Goal: Book appointment/travel/reservation

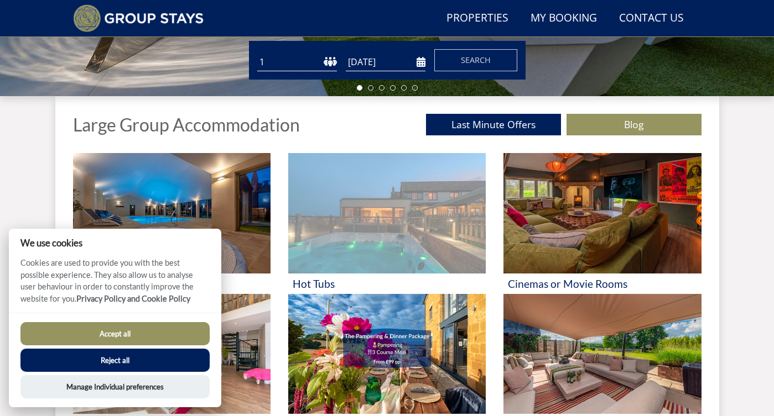
scroll to position [369, 0]
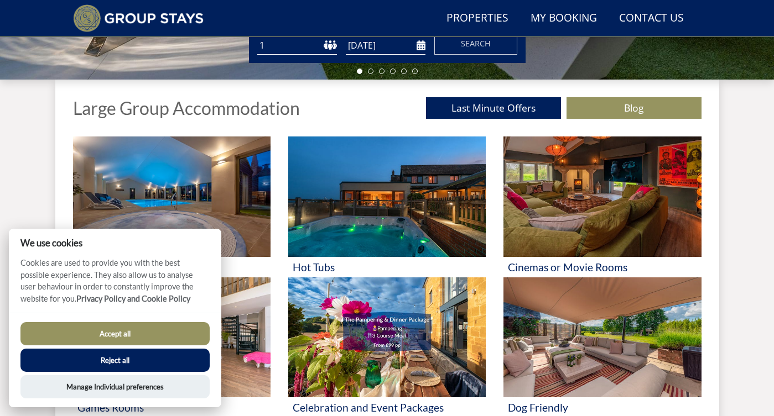
click at [141, 336] on button "Accept all" at bounding box center [114, 333] width 189 height 23
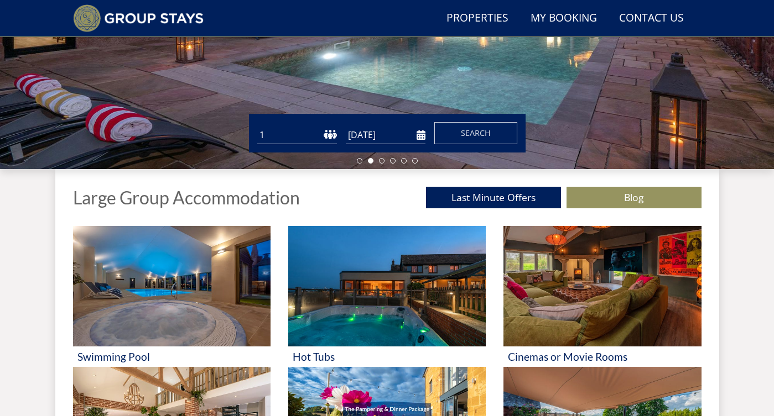
scroll to position [281, 0]
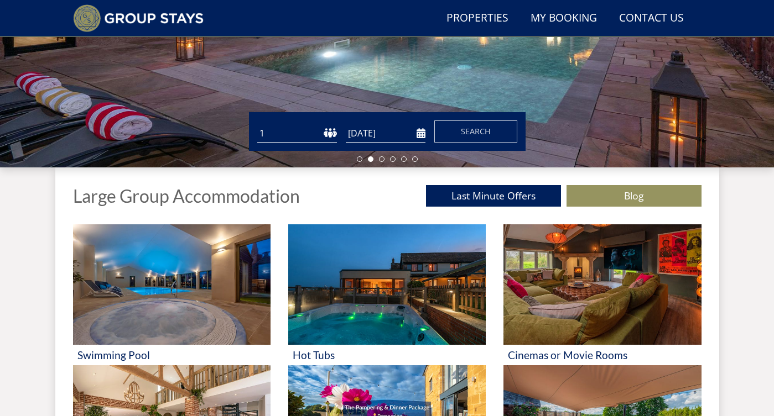
select select "50"
click at [417, 134] on input "[DATE]" at bounding box center [386, 133] width 80 height 18
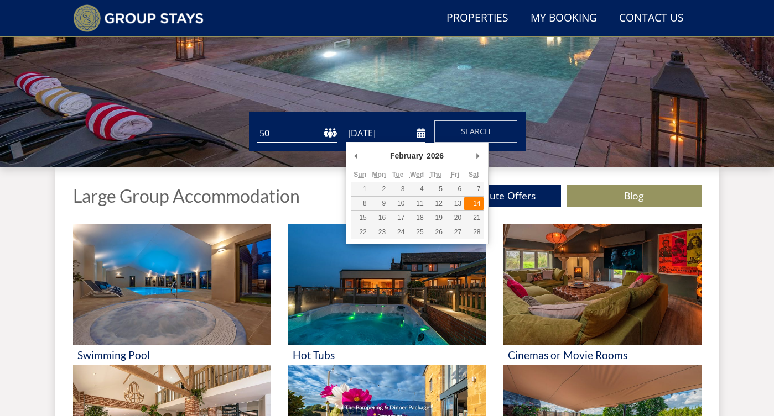
type input "14/02/2026"
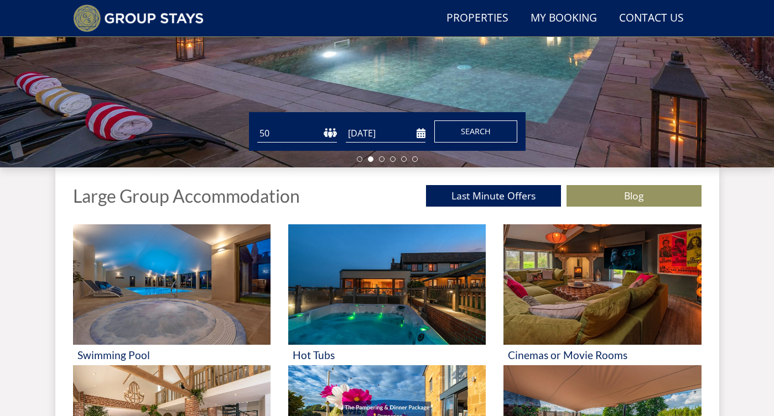
click at [471, 135] on span "Search" at bounding box center [476, 131] width 30 height 11
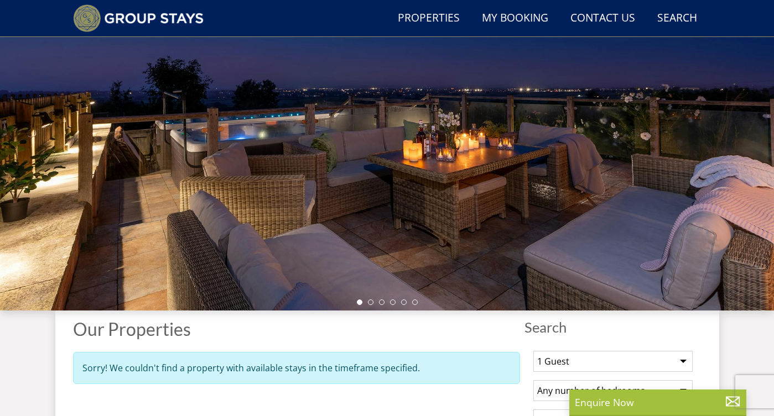
scroll to position [19, 0]
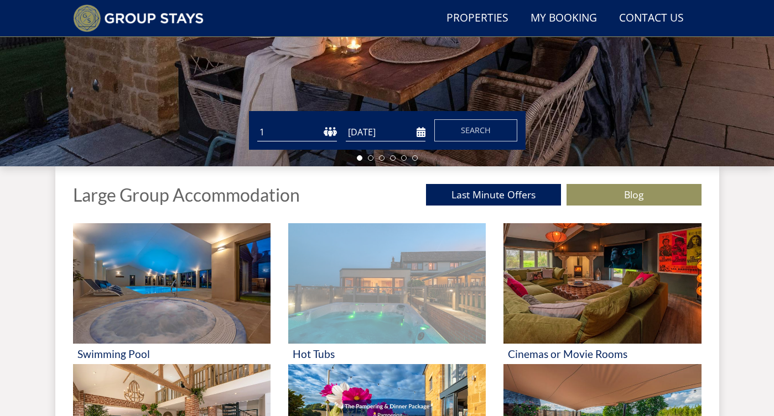
scroll to position [224, 0]
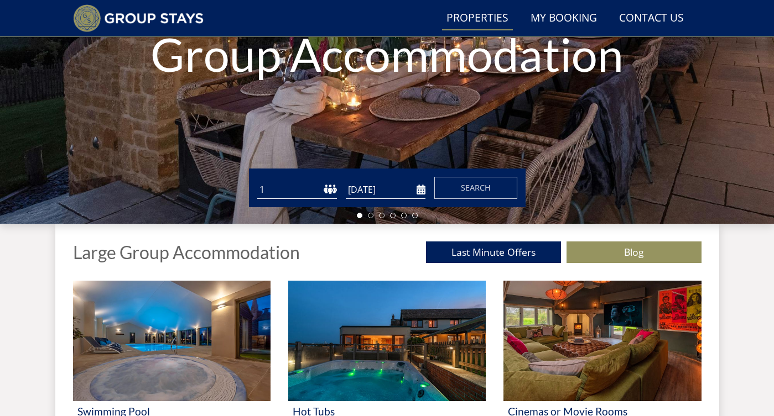
click at [460, 22] on link "Properties" at bounding box center [477, 18] width 71 height 25
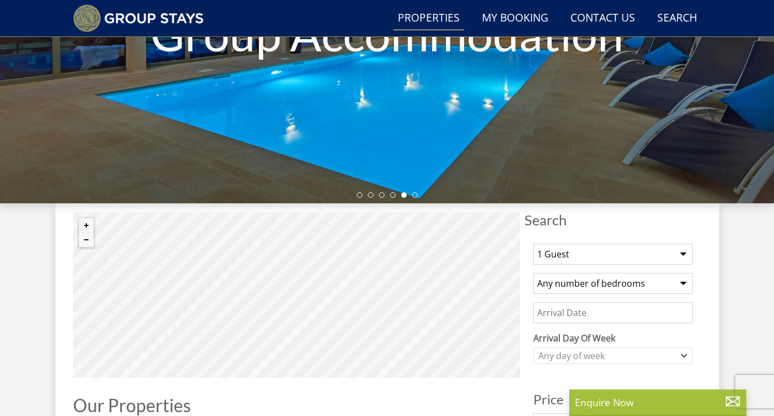
scroll to position [296, 0]
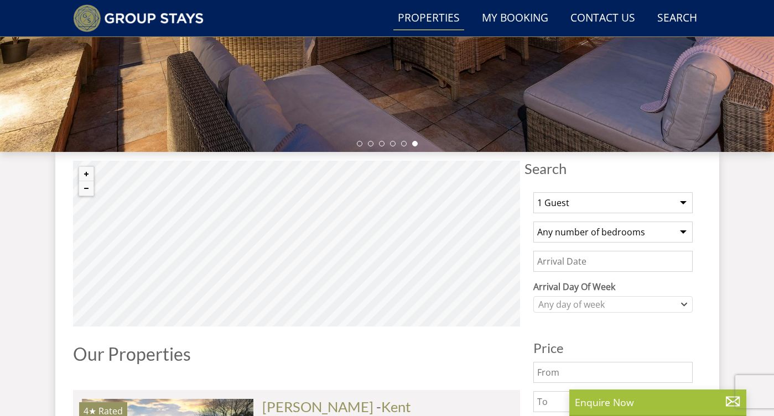
select select "32"
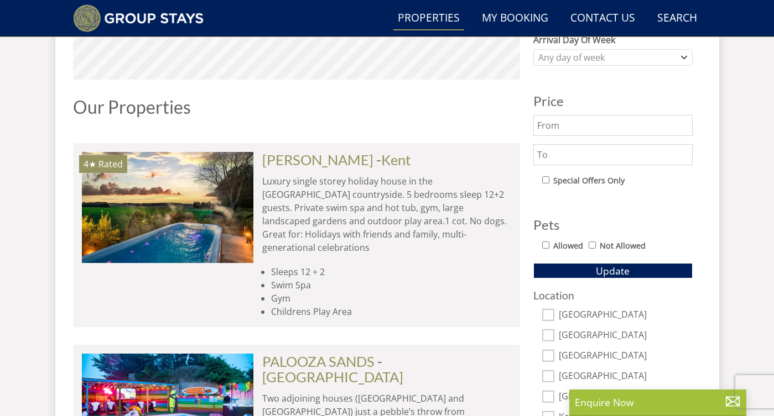
scroll to position [595, 0]
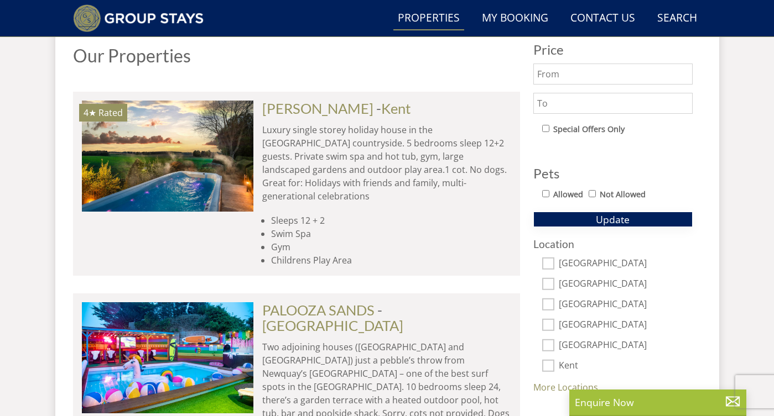
click at [630, 220] on button "Update" at bounding box center [612, 219] width 159 height 15
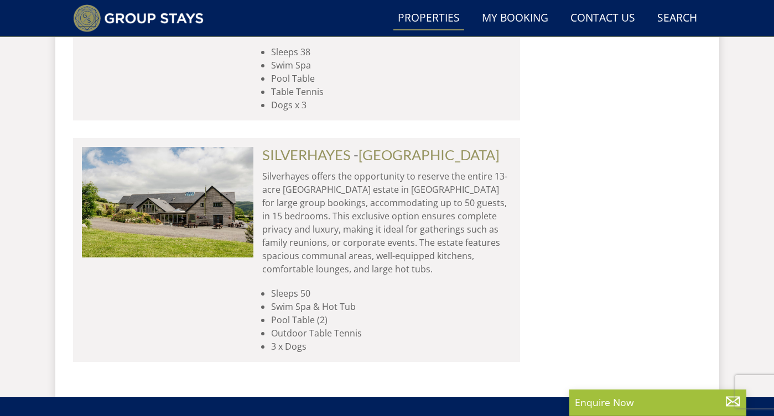
scroll to position [964, 0]
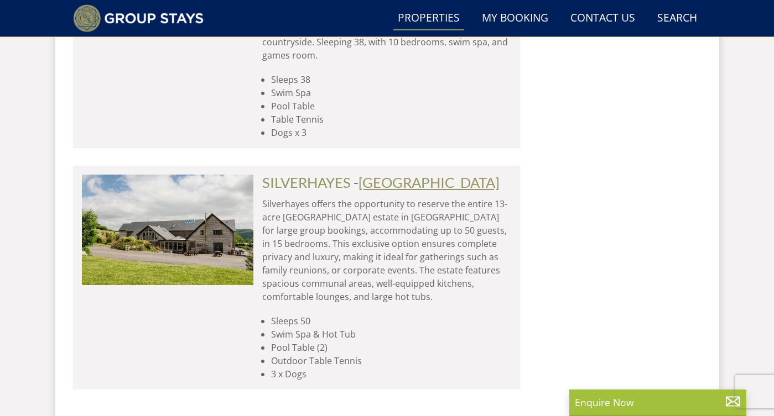
click at [390, 174] on link "[GEOGRAPHIC_DATA]" at bounding box center [428, 182] width 141 height 17
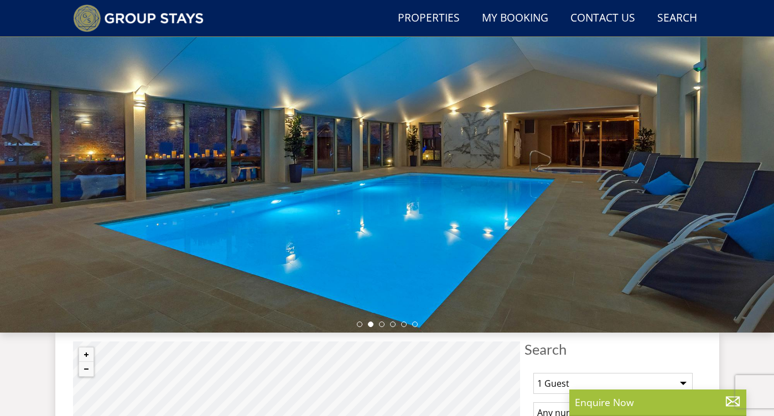
scroll to position [115, 0]
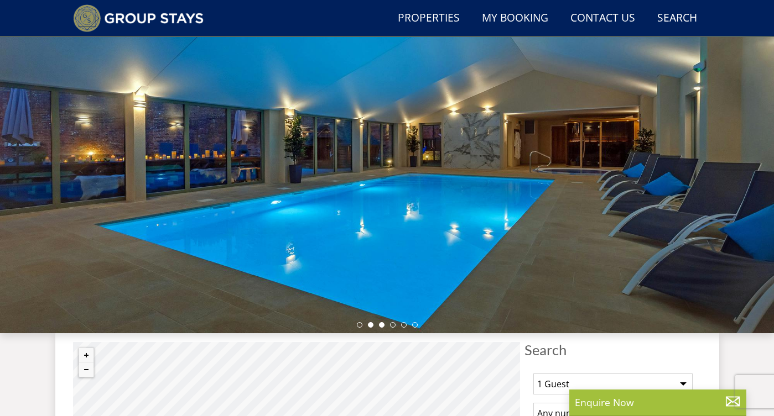
click at [382, 327] on li at bounding box center [382, 325] width 6 height 6
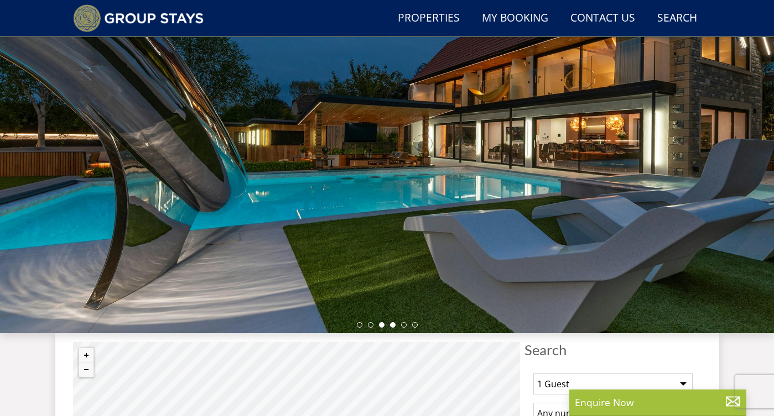
click at [393, 327] on li at bounding box center [393, 325] width 6 height 6
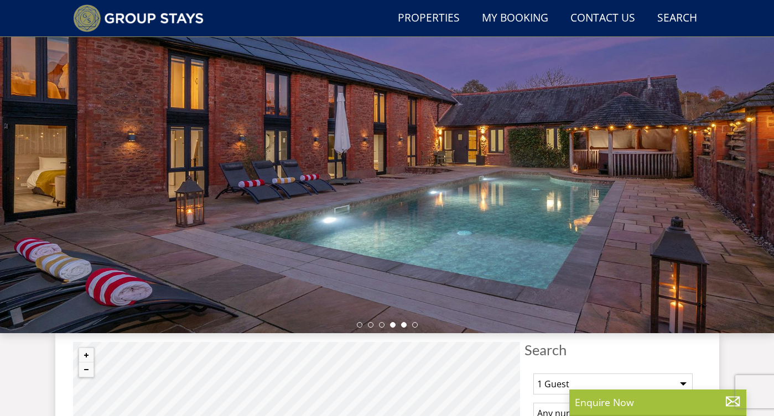
click at [403, 324] on li at bounding box center [404, 325] width 6 height 6
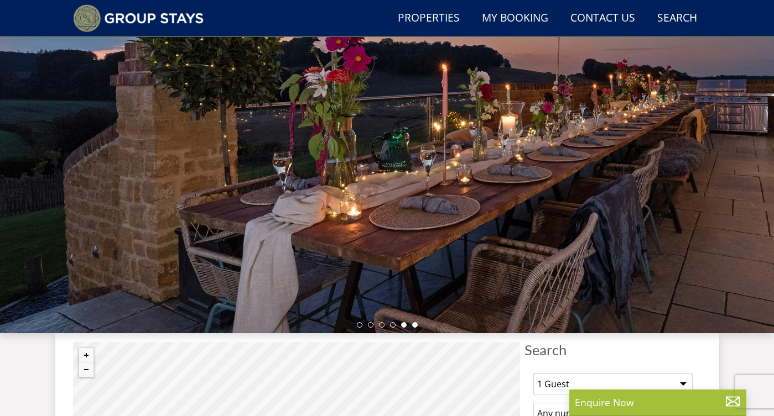
click at [412, 324] on li at bounding box center [415, 325] width 6 height 6
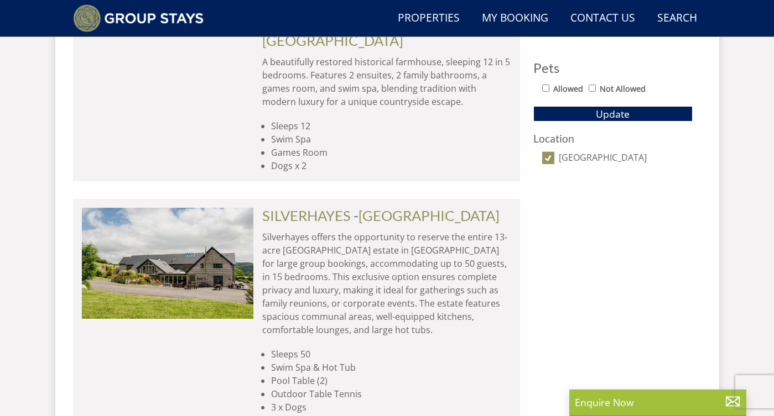
scroll to position [703, 0]
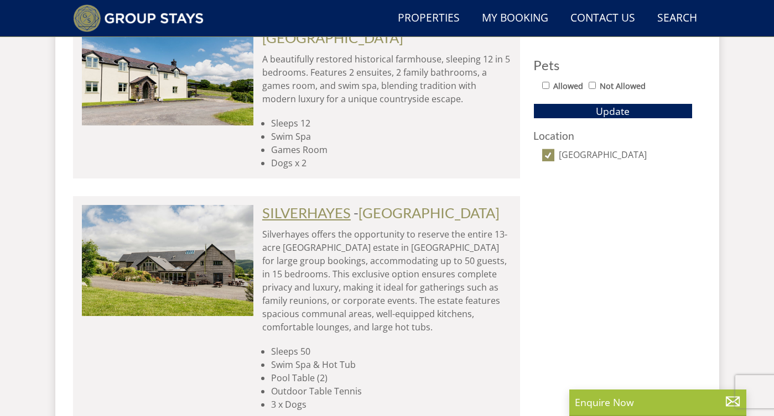
click at [315, 205] on link "SILVERHAYES" at bounding box center [306, 213] width 88 height 17
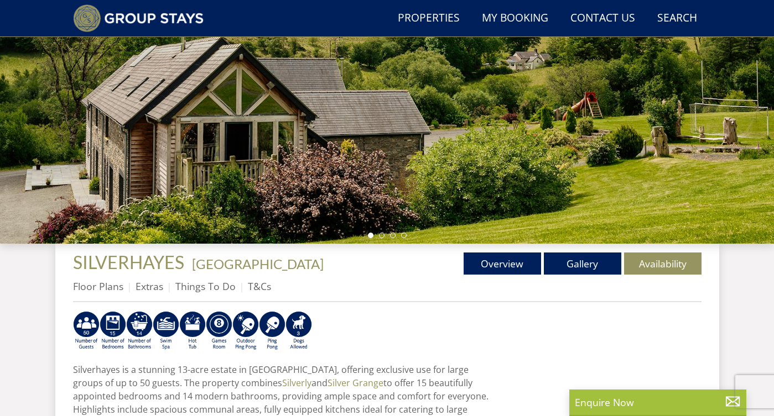
scroll to position [191, 0]
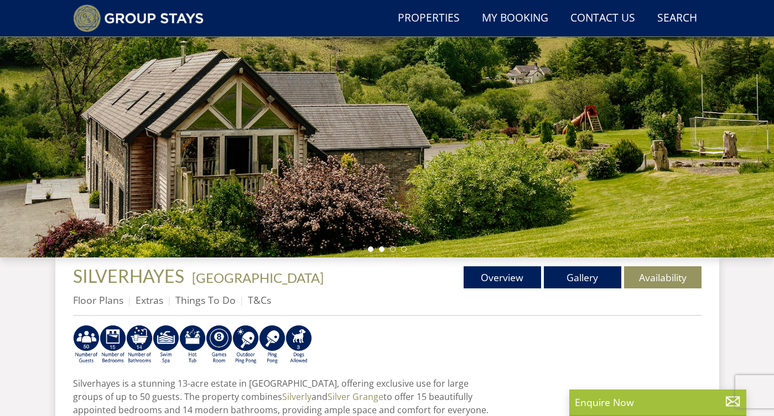
click at [380, 252] on li at bounding box center [382, 250] width 6 height 6
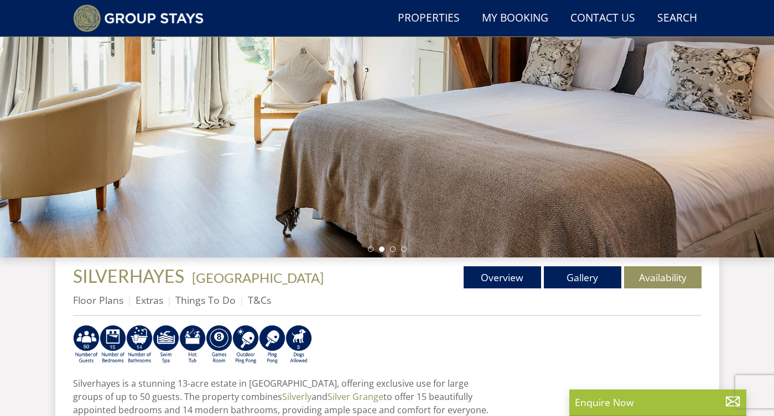
click at [389, 248] on ul at bounding box center [387, 250] width 39 height 6
click at [391, 249] on li at bounding box center [393, 250] width 6 height 6
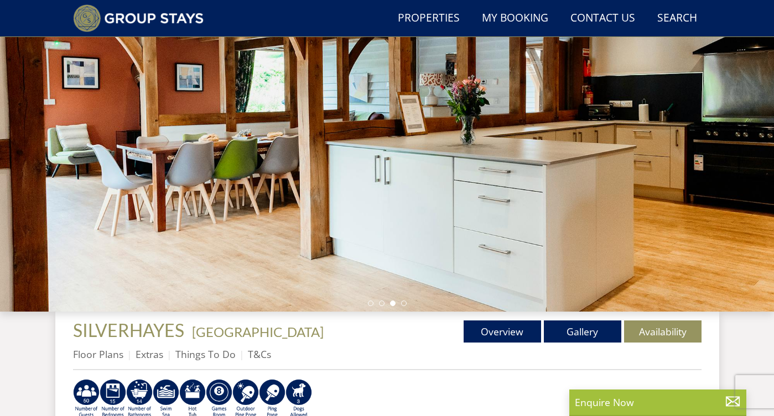
scroll to position [132, 0]
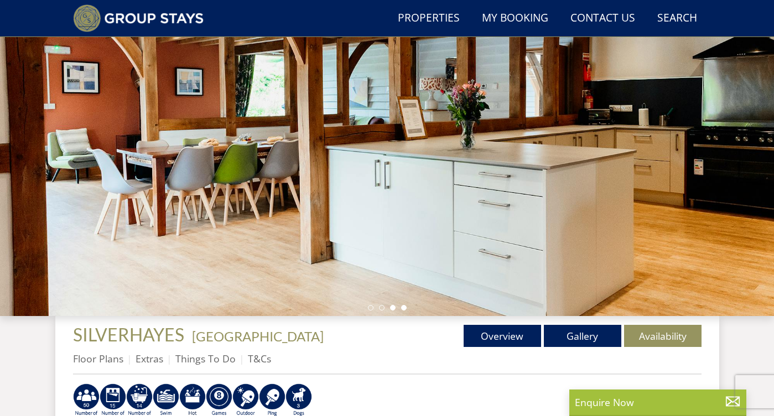
click at [403, 307] on li at bounding box center [404, 308] width 6 height 6
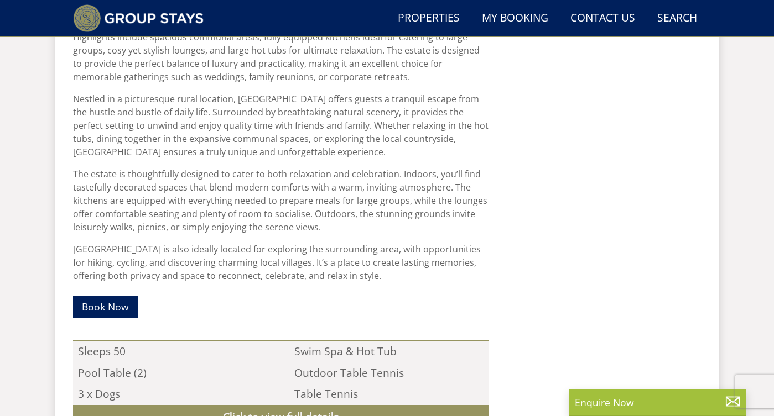
scroll to position [629, 0]
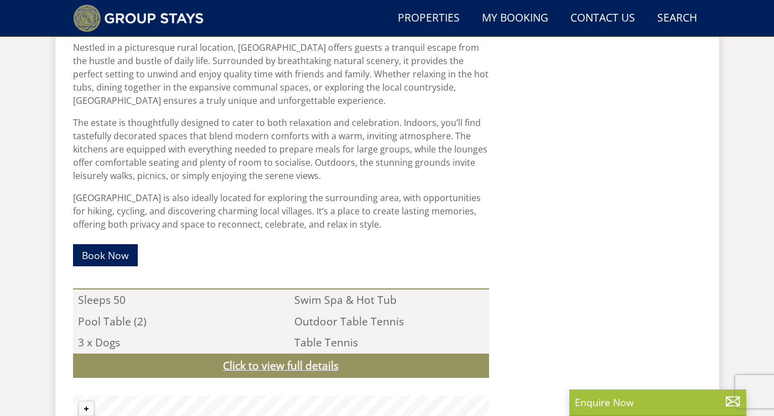
click at [269, 366] on link "Click to view full details" at bounding box center [281, 366] width 416 height 25
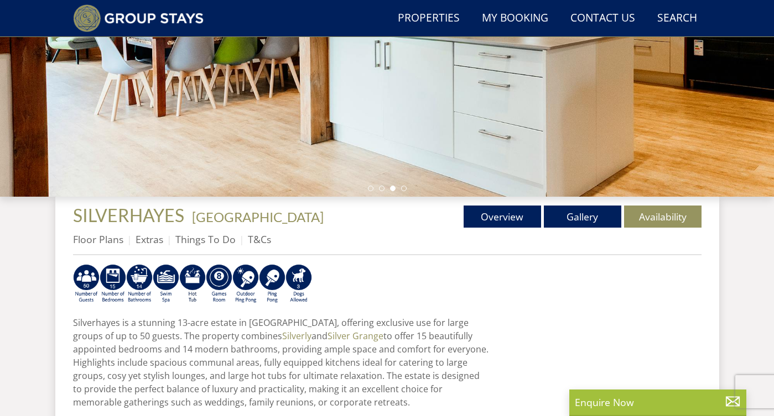
scroll to position [246, 0]
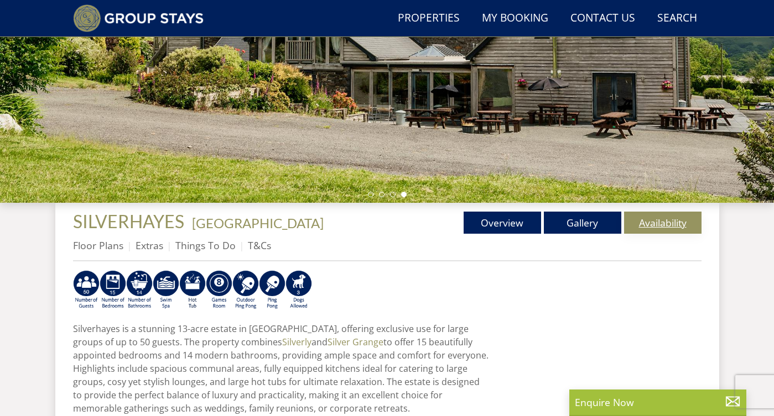
click at [638, 223] on link "Availability" at bounding box center [662, 223] width 77 height 22
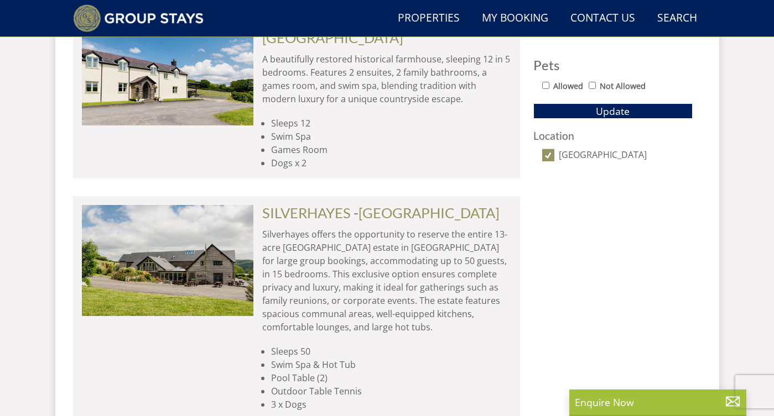
scroll to position [0, 8238]
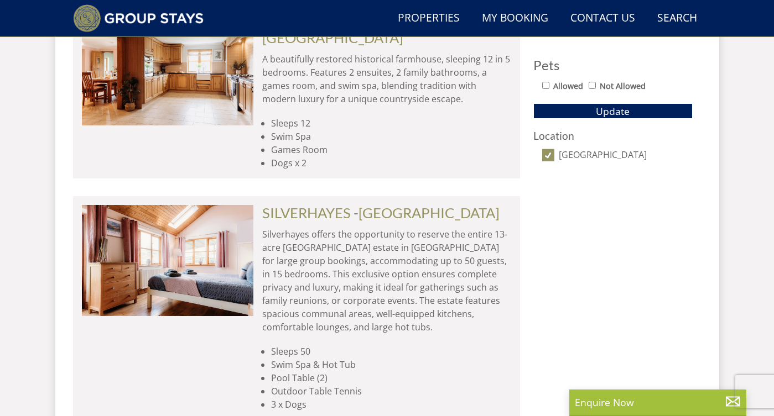
scroll to position [964, 0]
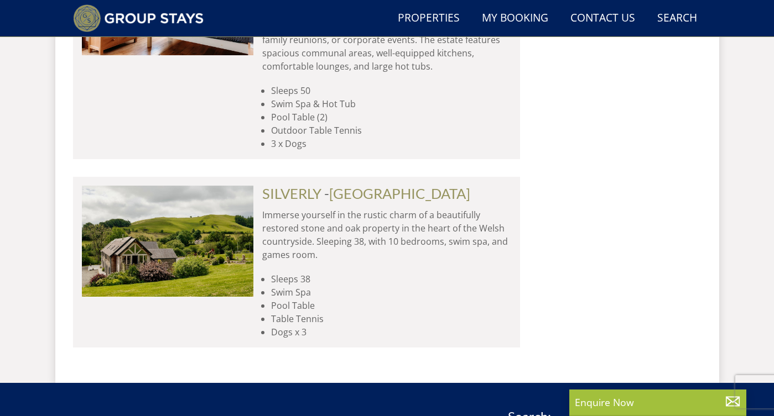
select select "32"
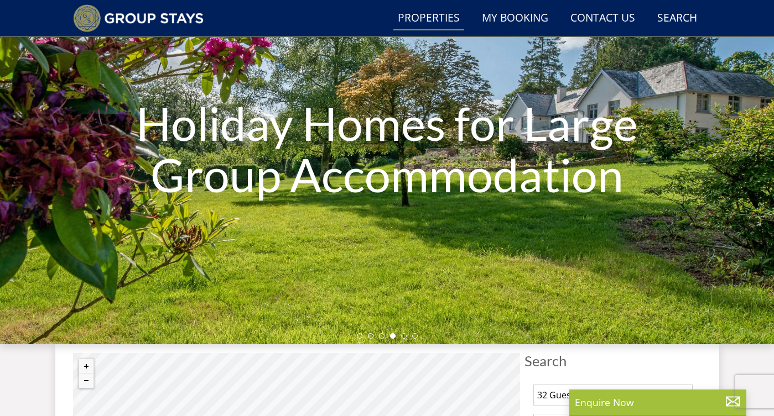
scroll to position [51, 0]
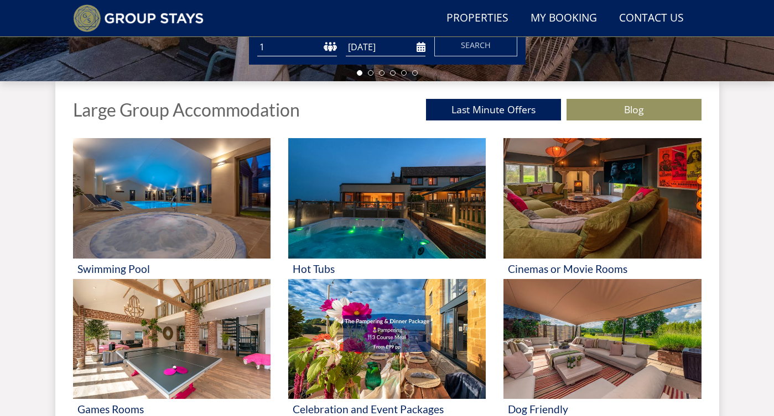
scroll to position [385, 0]
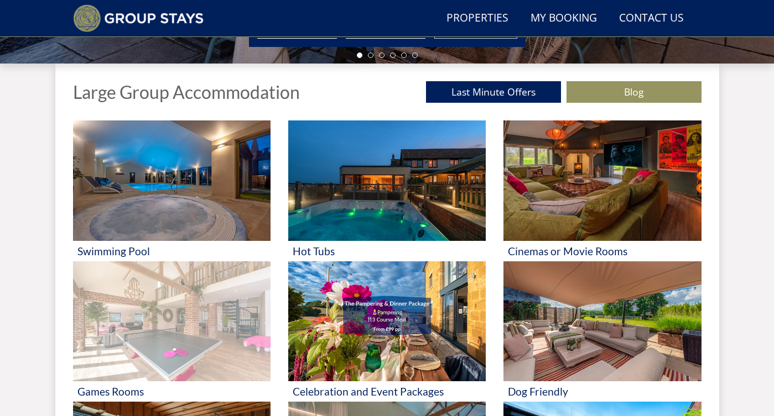
click at [184, 340] on img at bounding box center [171, 322] width 197 height 121
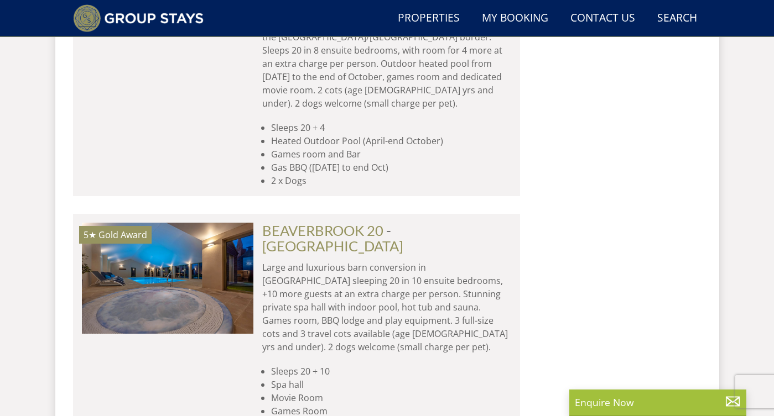
scroll to position [2207, 0]
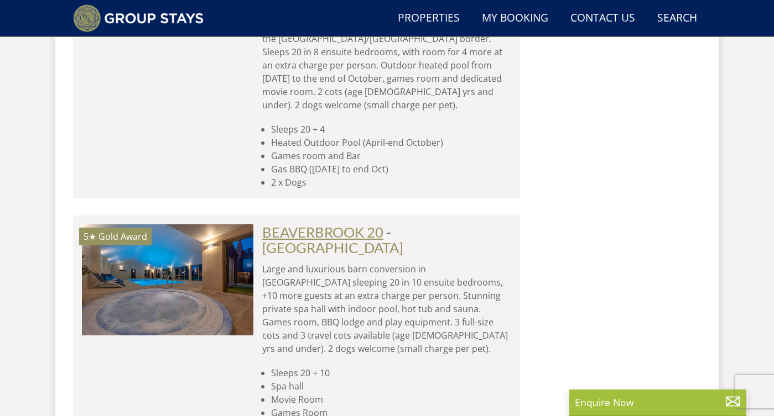
click at [347, 224] on link "BEAVERBROOK 20" at bounding box center [322, 232] width 121 height 17
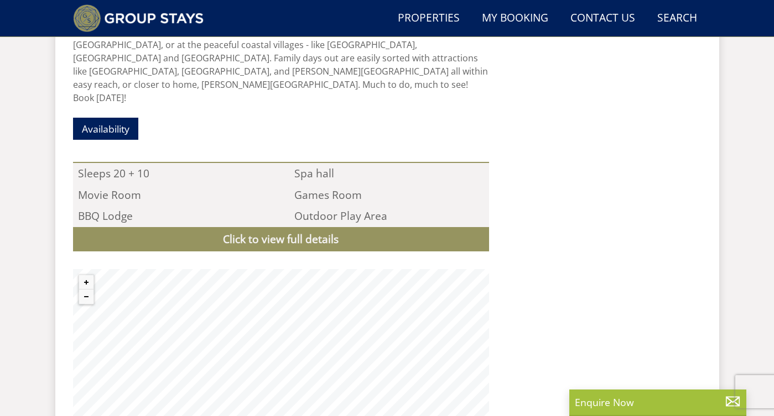
scroll to position [1148, 0]
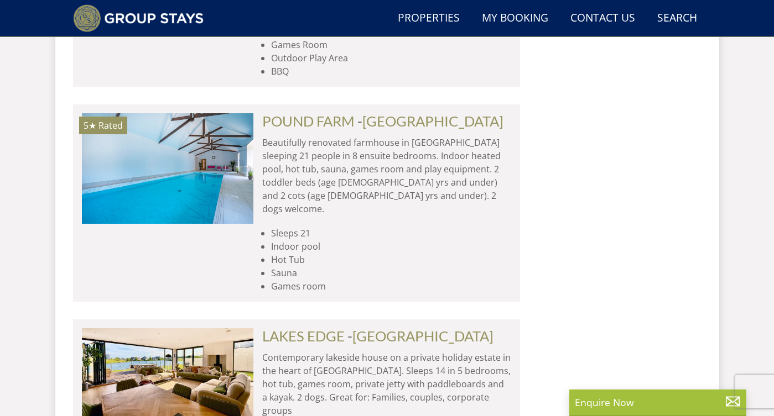
scroll to position [4825, 0]
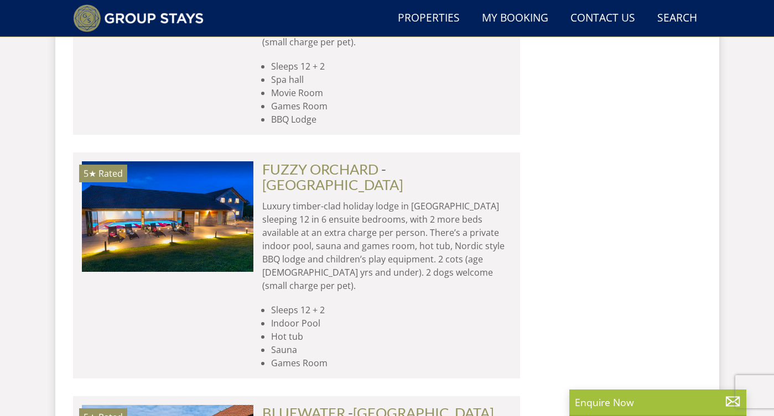
scroll to position [6333, 0]
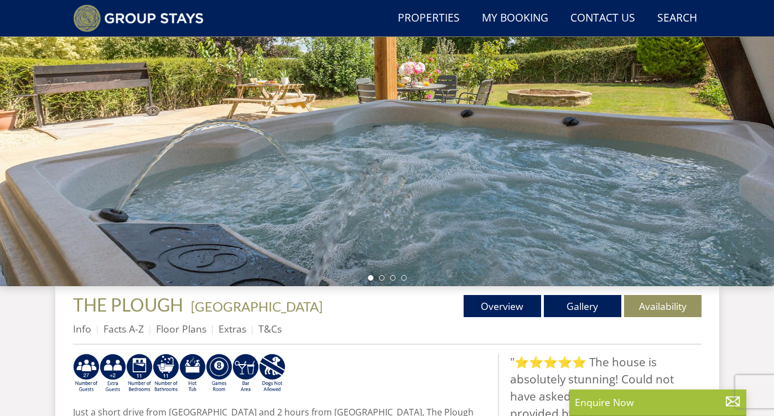
scroll to position [150, 0]
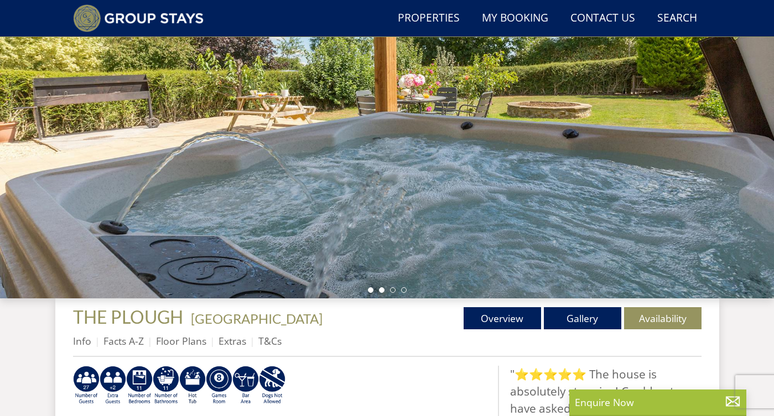
click at [380, 288] on li at bounding box center [382, 291] width 6 height 6
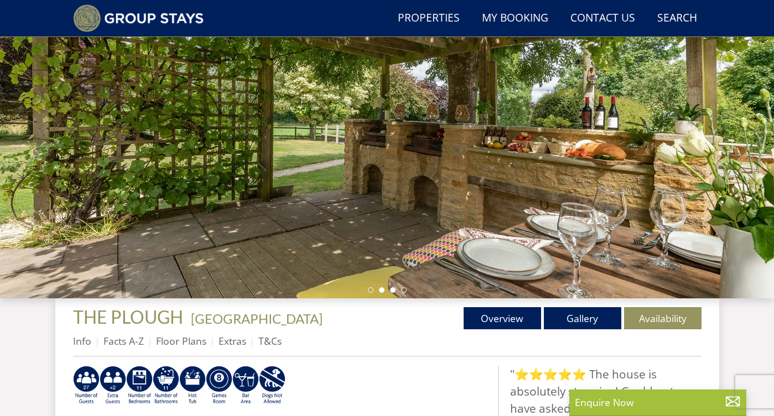
click at [394, 290] on li at bounding box center [393, 291] width 6 height 6
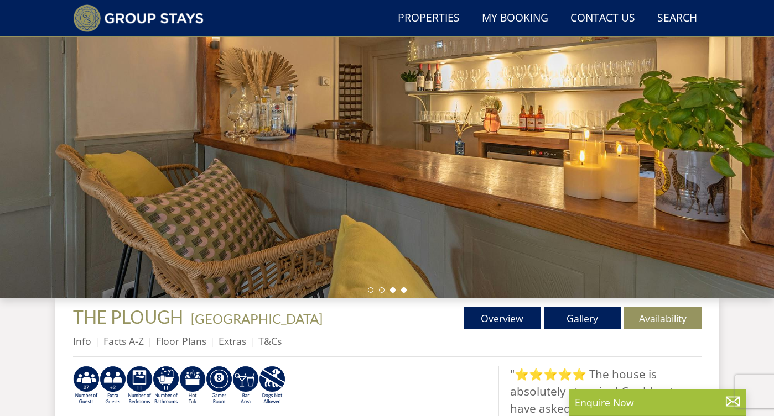
click at [404, 289] on li at bounding box center [404, 291] width 6 height 6
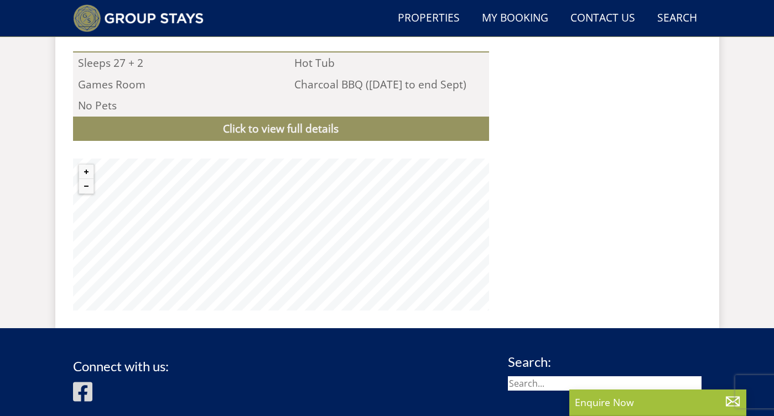
scroll to position [1103, 0]
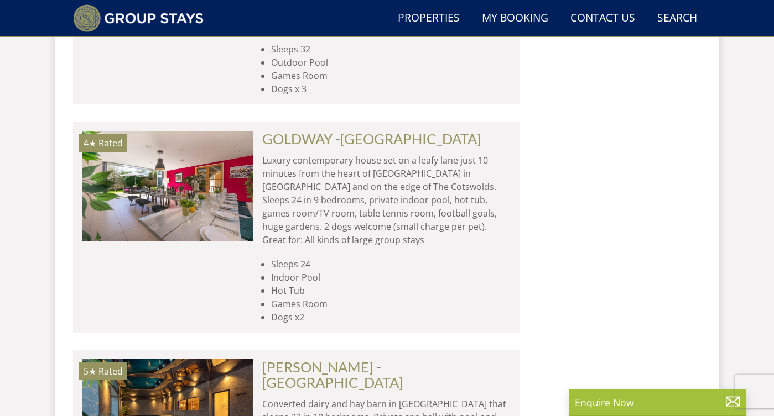
scroll to position [9369, 0]
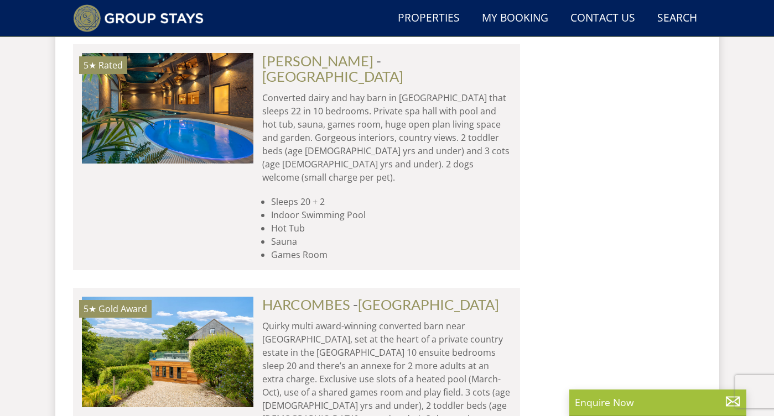
scroll to position [9670, 0]
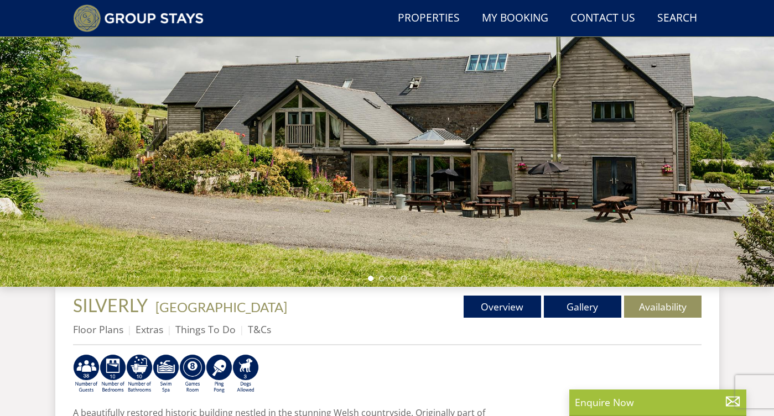
scroll to position [152, 0]
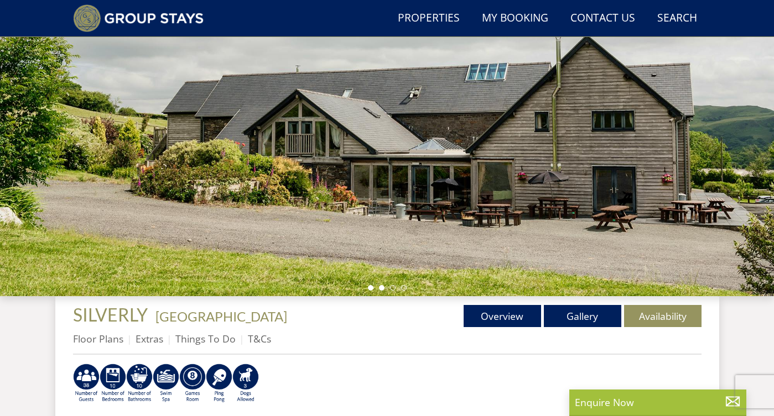
click at [384, 289] on li at bounding box center [382, 288] width 6 height 6
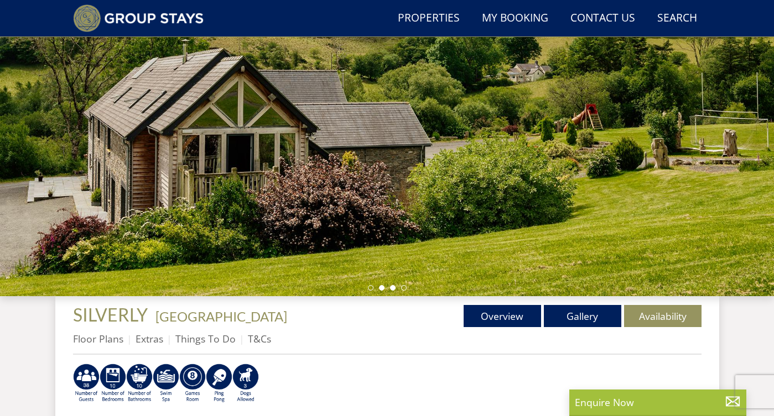
click at [392, 287] on li at bounding box center [393, 288] width 6 height 6
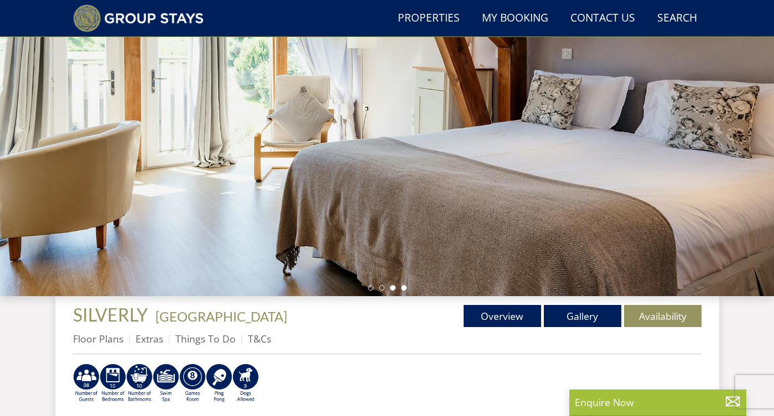
click at [406, 288] on li at bounding box center [404, 288] width 6 height 6
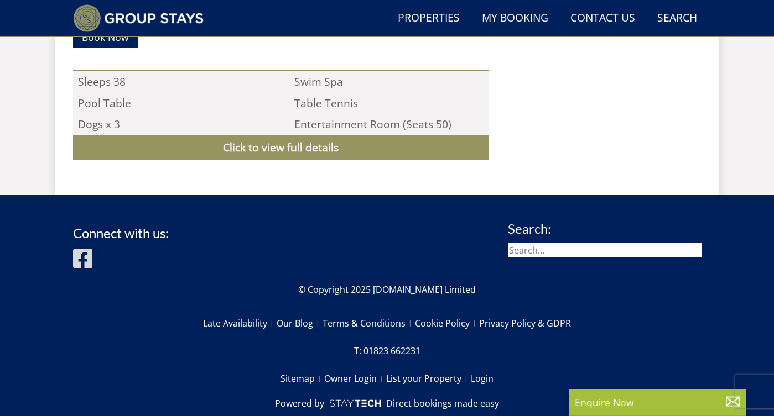
scroll to position [720, 0]
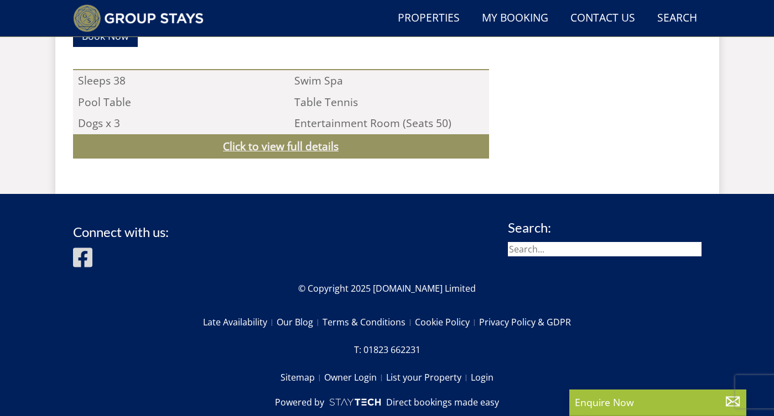
click at [297, 144] on link "Click to view full details" at bounding box center [281, 146] width 416 height 25
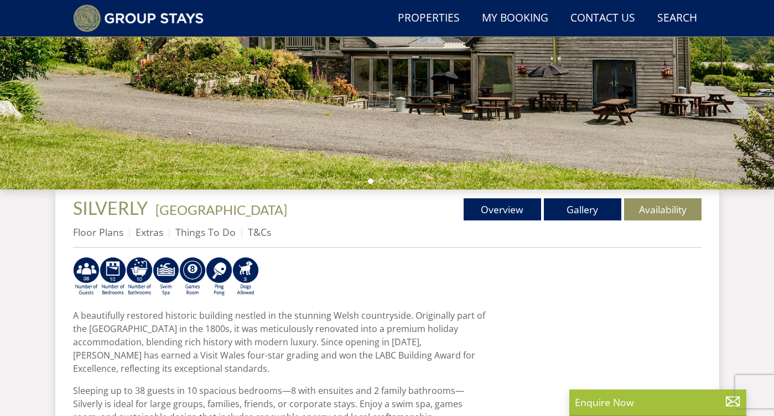
scroll to position [262, 0]
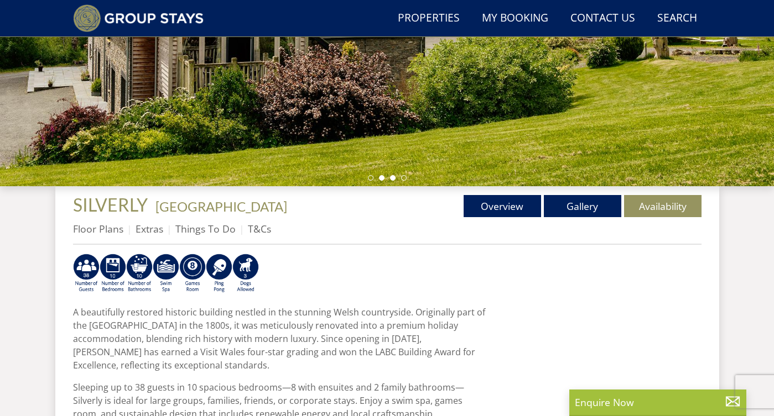
click at [393, 177] on li at bounding box center [393, 178] width 6 height 6
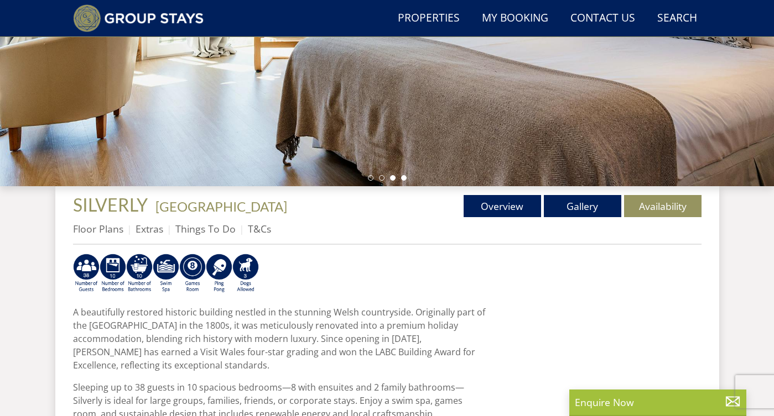
click at [405, 177] on li at bounding box center [404, 178] width 6 height 6
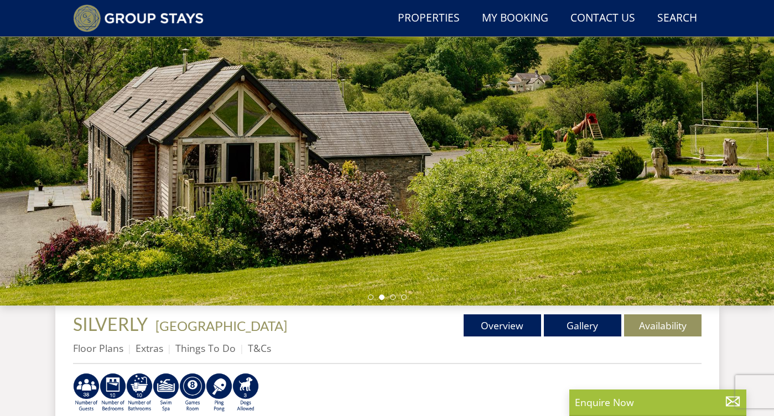
scroll to position [140, 0]
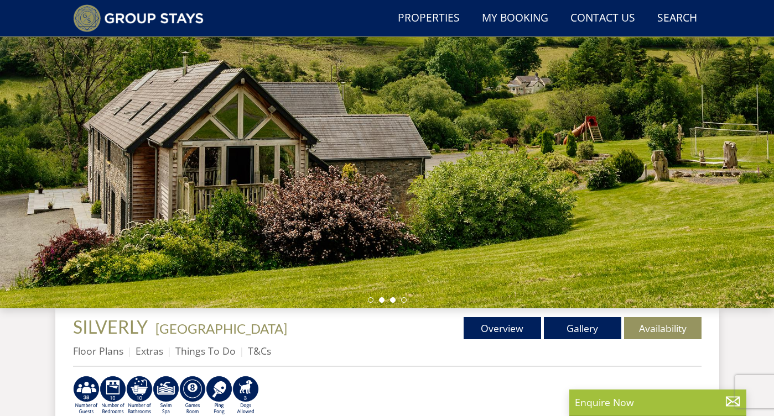
click at [390, 301] on li at bounding box center [393, 300] width 6 height 6
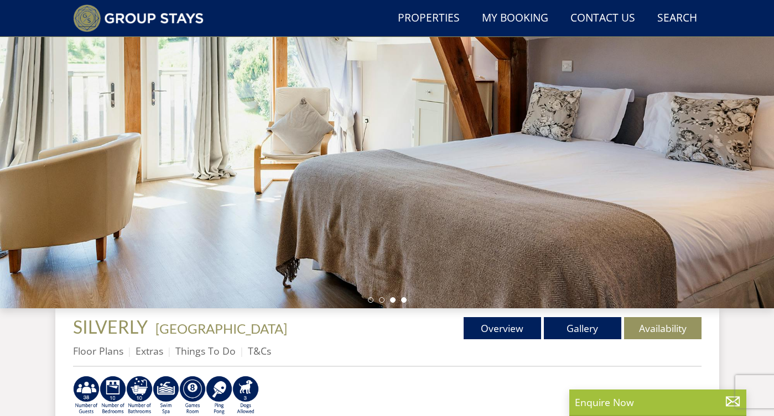
click at [404, 299] on li at bounding box center [404, 300] width 6 height 6
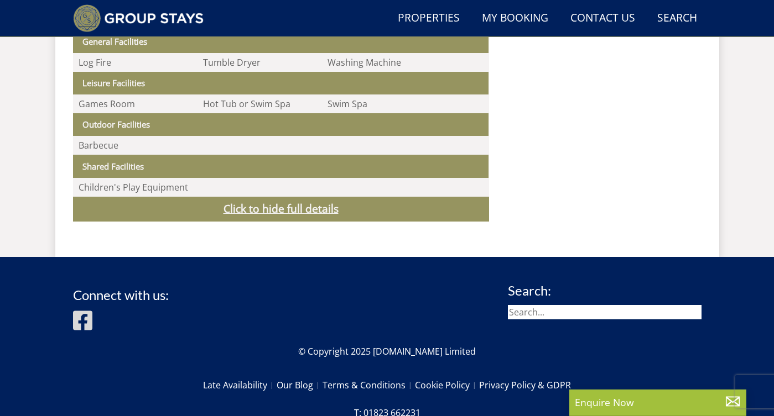
scroll to position [1058, 0]
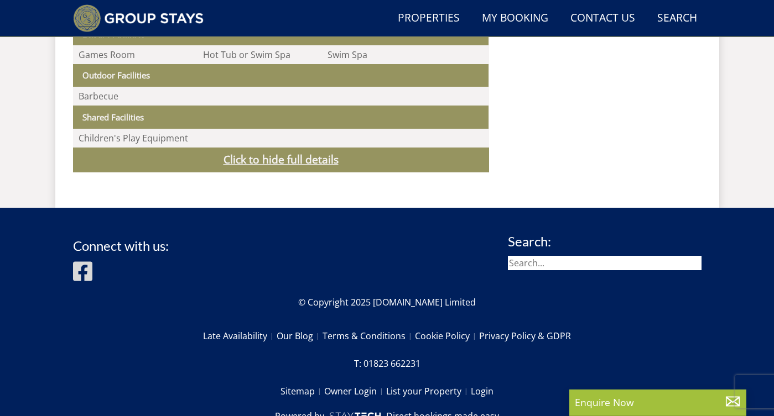
click at [323, 161] on link "Click to hide full details" at bounding box center [281, 160] width 416 height 25
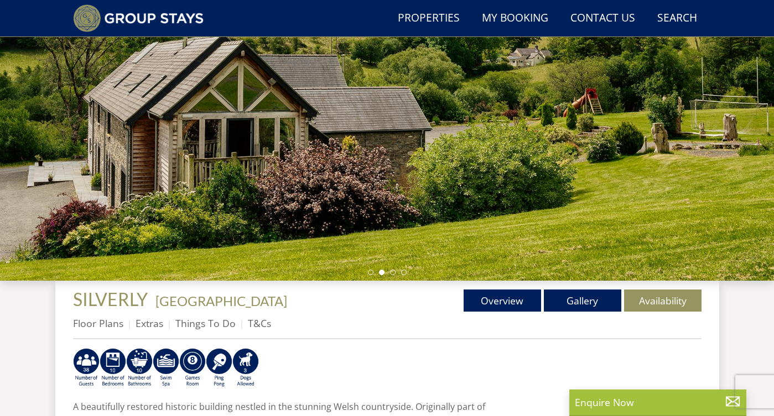
scroll to position [168, 0]
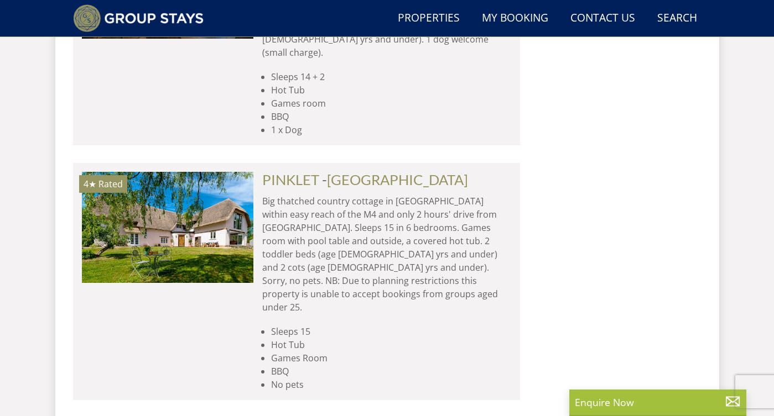
scroll to position [13919, 0]
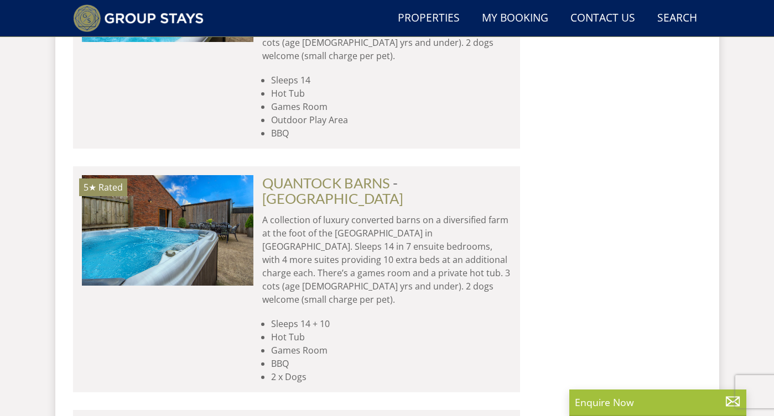
scroll to position [14630, 0]
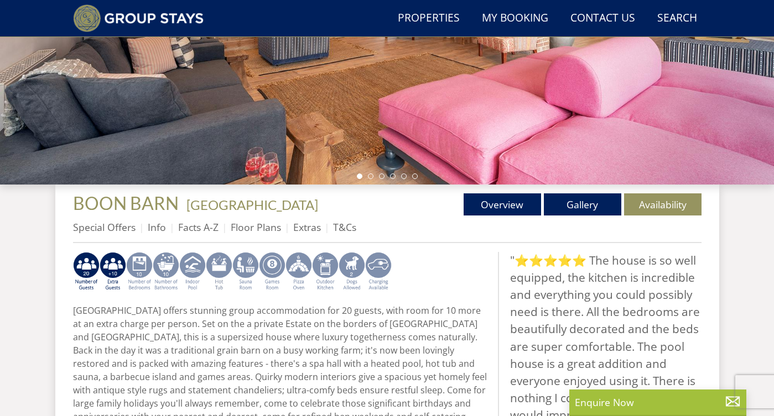
scroll to position [265, 0]
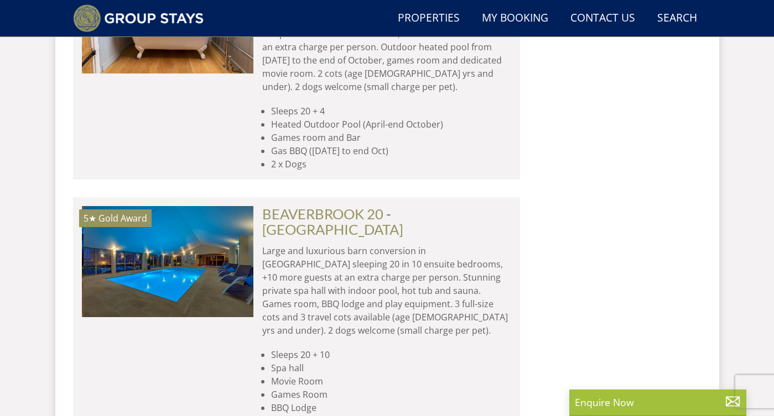
scroll to position [0, 515]
click at [304, 206] on link "BEAVERBROOK 20" at bounding box center [322, 214] width 121 height 17
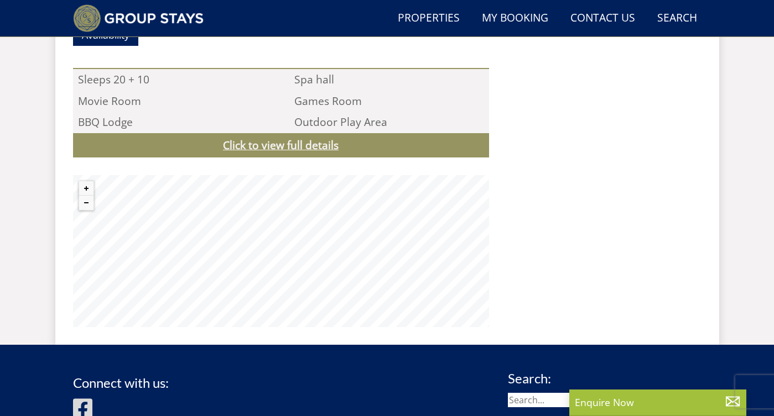
scroll to position [1249, 0]
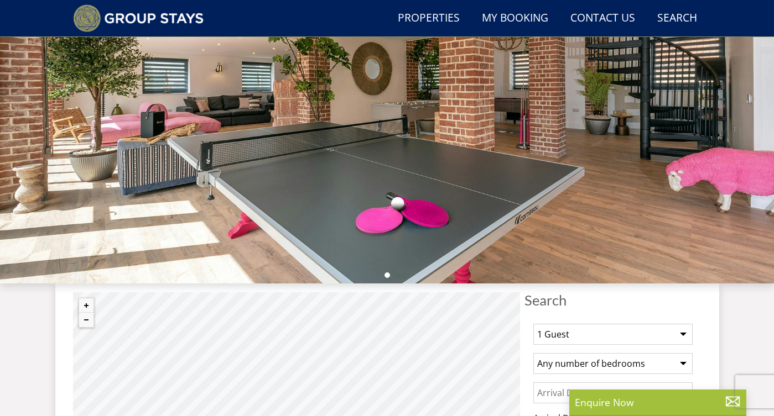
scroll to position [264, 0]
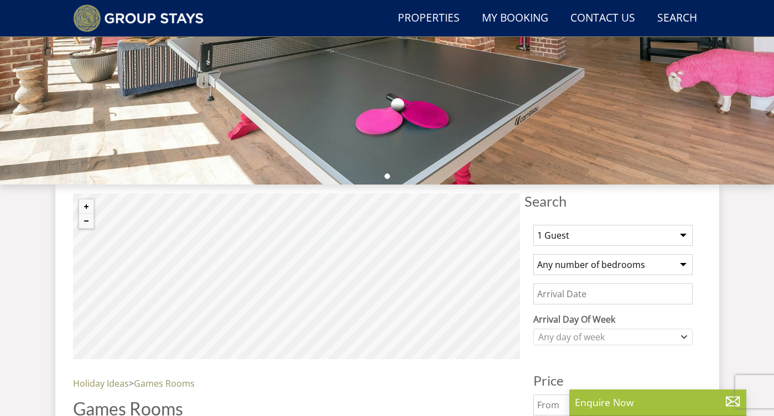
select select "32"
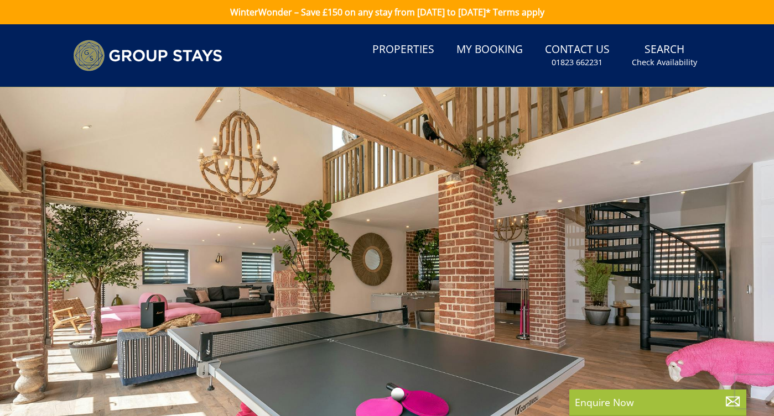
scroll to position [0, 0]
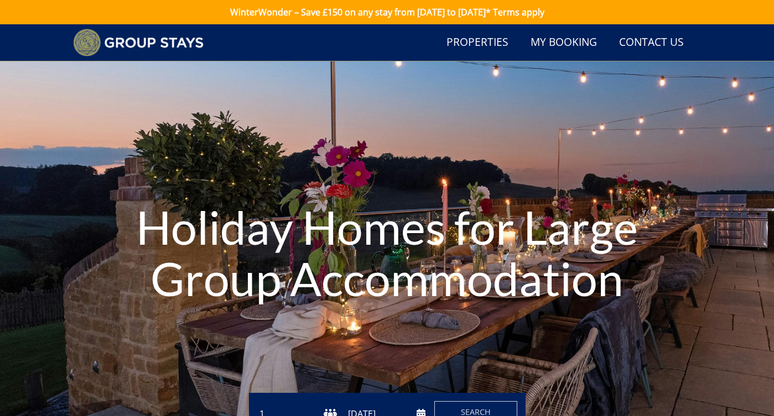
scroll to position [385, 0]
